Goal: Navigation & Orientation: Find specific page/section

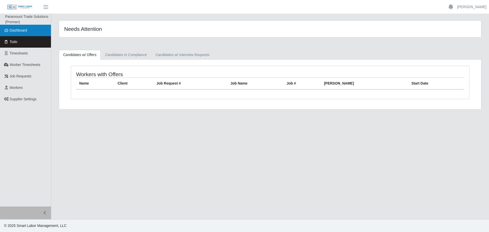
click at [20, 31] on span "Dashboard" at bounding box center [19, 30] width 18 height 4
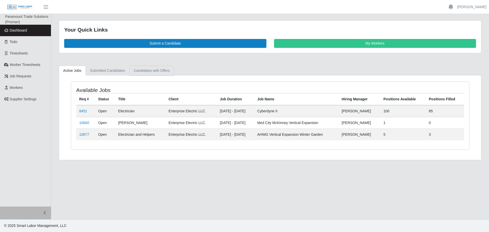
click at [151, 70] on link "Candidates with Offers" at bounding box center [151, 71] width 45 height 10
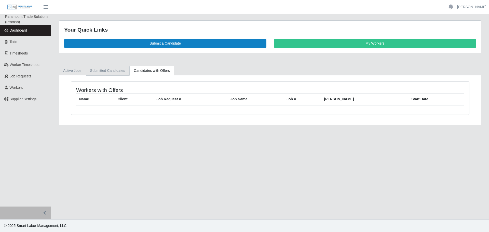
click at [108, 72] on link "Submitted Candidates" at bounding box center [108, 71] width 44 height 10
